Goal: Task Accomplishment & Management: Manage account settings

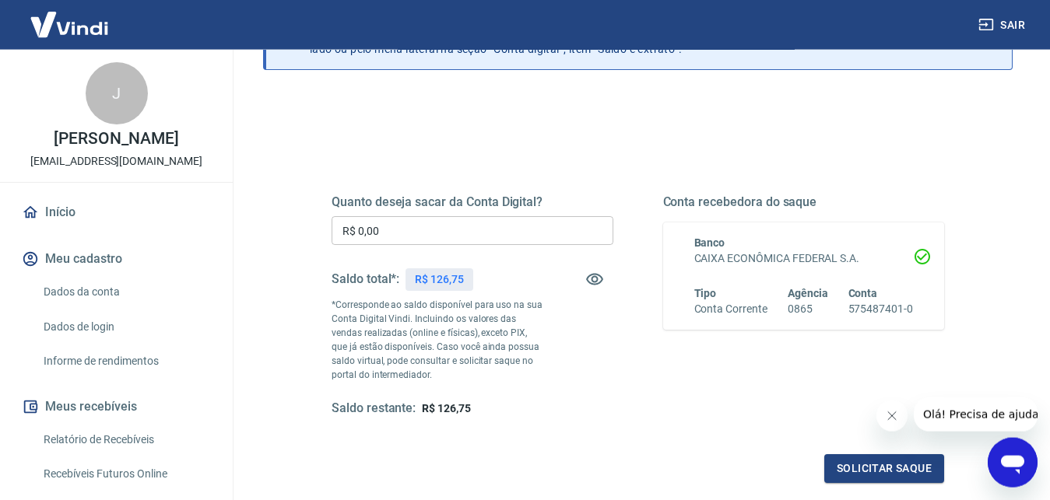
scroll to position [159, 0]
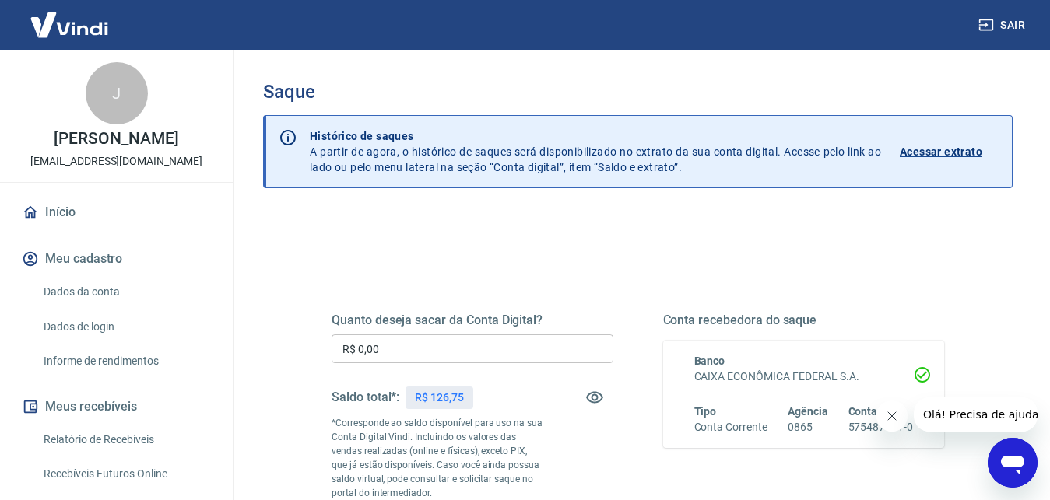
scroll to position [79, 0]
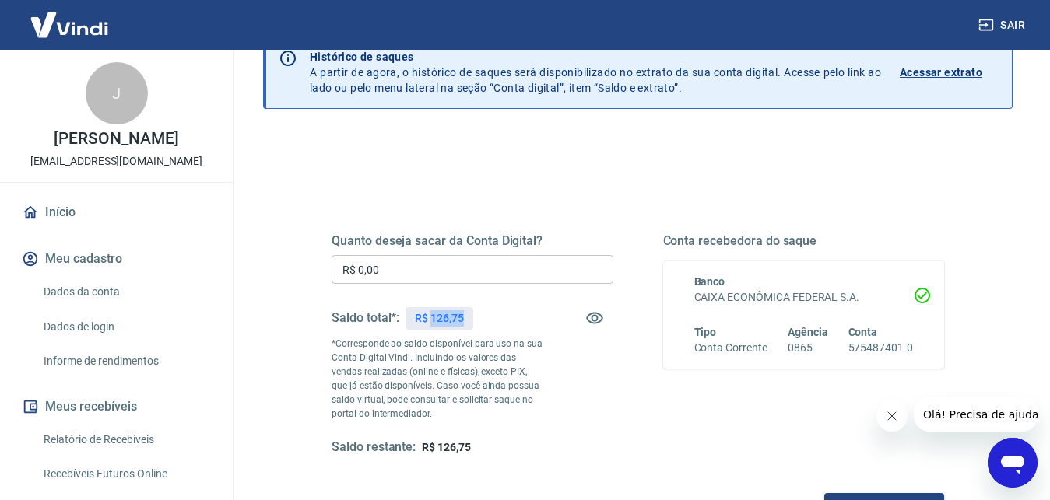
drag, startPoint x: 433, startPoint y: 321, endPoint x: 495, endPoint y: 318, distance: 62.3
click at [495, 318] on div "Saldo total*: R$ 126,75" at bounding box center [473, 318] width 282 height 37
click at [703, 421] on div "Conta recebedora do saque Banco CAIXA ECONÔMICA FEDERAL S.A. Tipo Conta Corrent…" at bounding box center [804, 344] width 282 height 223
click at [892, 421] on icon "Fechar mensagem da empresa" at bounding box center [891, 416] width 12 height 12
